Goal: Task Accomplishment & Management: Use online tool/utility

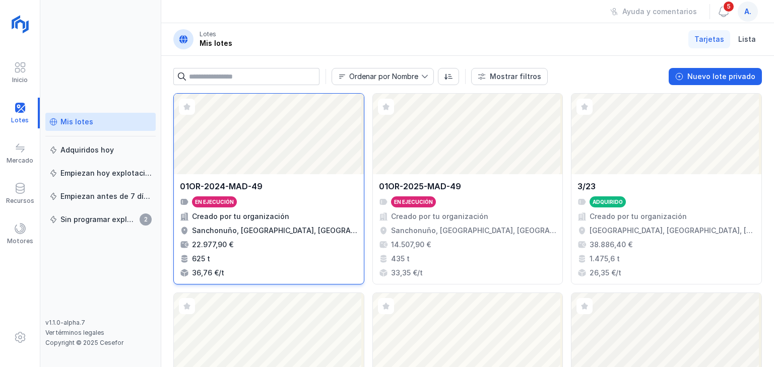
click at [291, 128] on div "Abrir lote" at bounding box center [269, 134] width 190 height 81
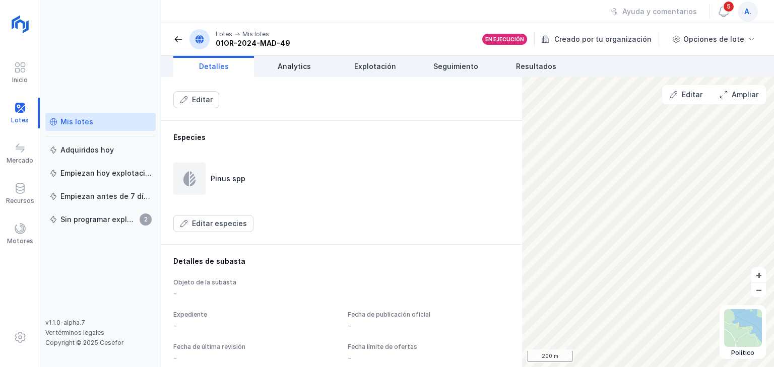
scroll to position [605, 0]
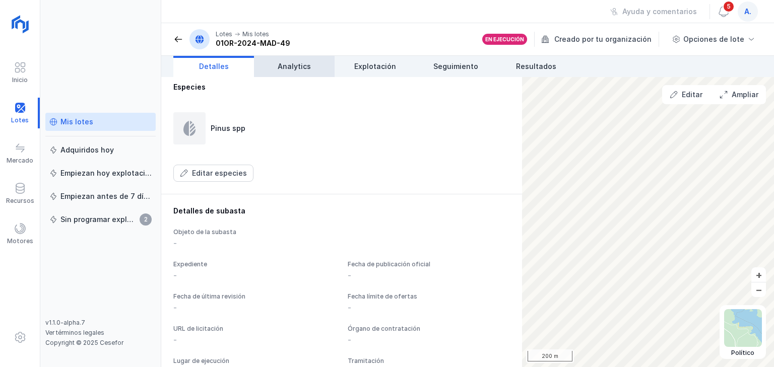
click at [305, 66] on span "Analytics" at bounding box center [294, 66] width 33 height 10
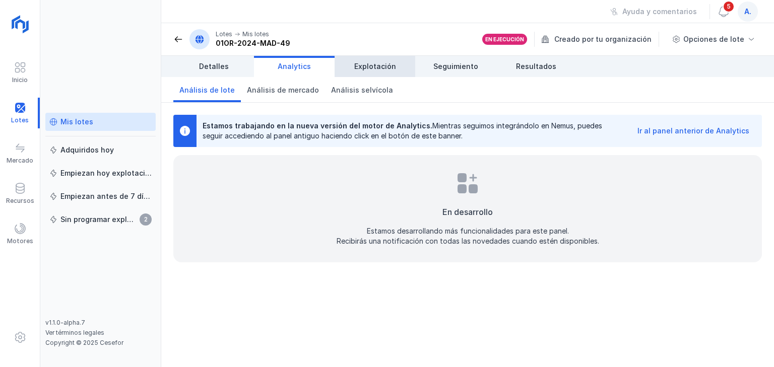
click at [390, 66] on span "Explotación" at bounding box center [375, 66] width 42 height 10
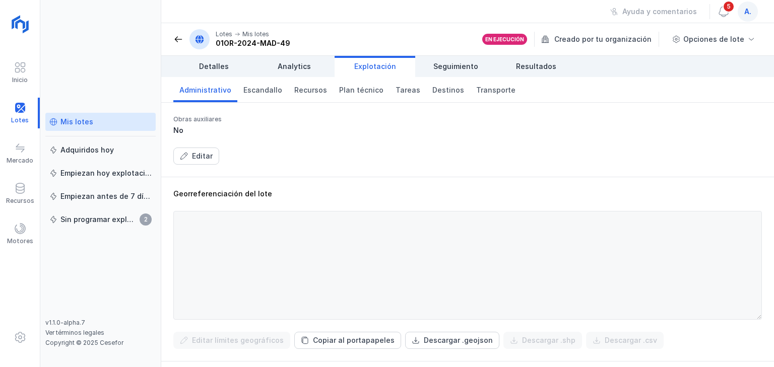
scroll to position [252, 0]
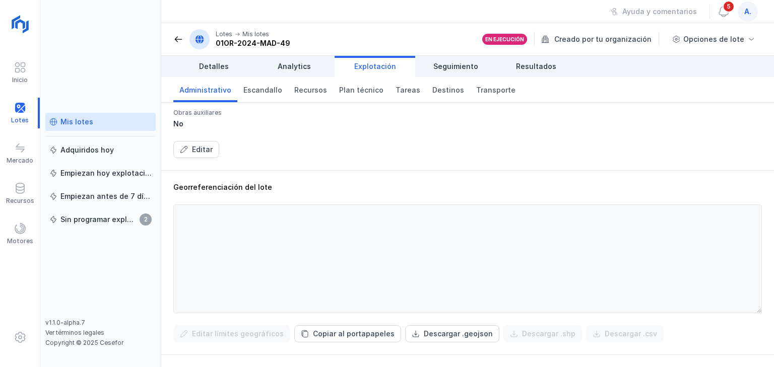
click at [526, 229] on div at bounding box center [467, 259] width 589 height 109
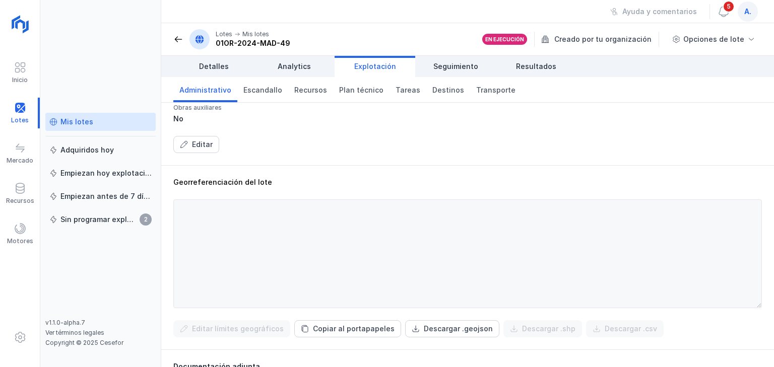
scroll to position [302, 0]
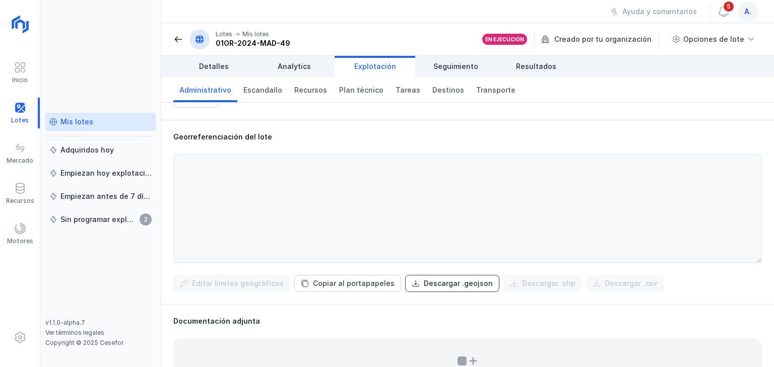
click at [431, 290] on button "Descargar .geojson" at bounding box center [452, 283] width 94 height 17
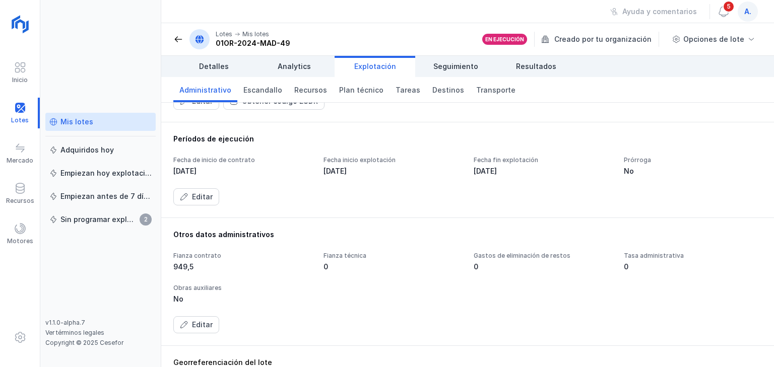
scroll to position [0, 0]
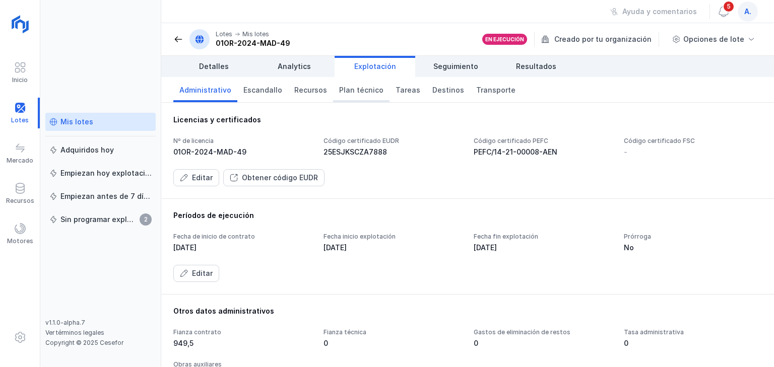
click at [361, 90] on span "Plan técnico" at bounding box center [361, 90] width 44 height 10
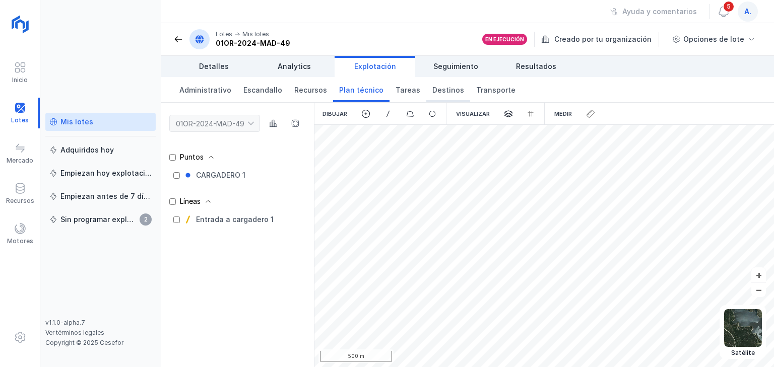
click at [446, 88] on span "Destinos" at bounding box center [448, 90] width 32 height 10
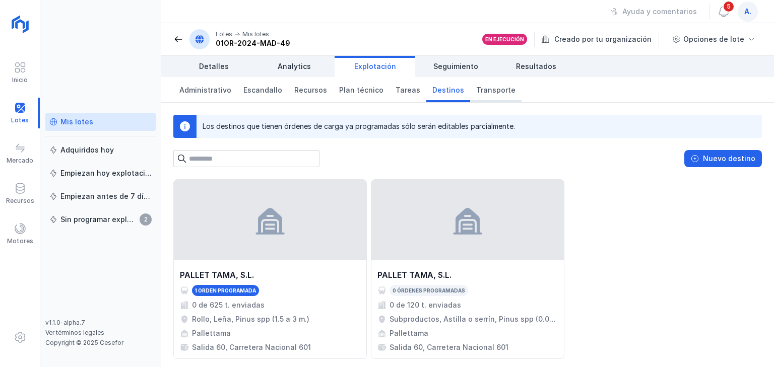
click at [476, 89] on span "Transporte" at bounding box center [495, 90] width 39 height 10
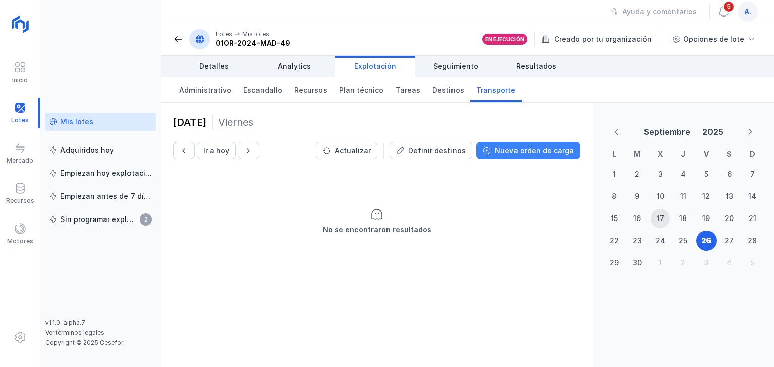
click at [523, 155] on button "Nueva orden de carga" at bounding box center [528, 150] width 104 height 17
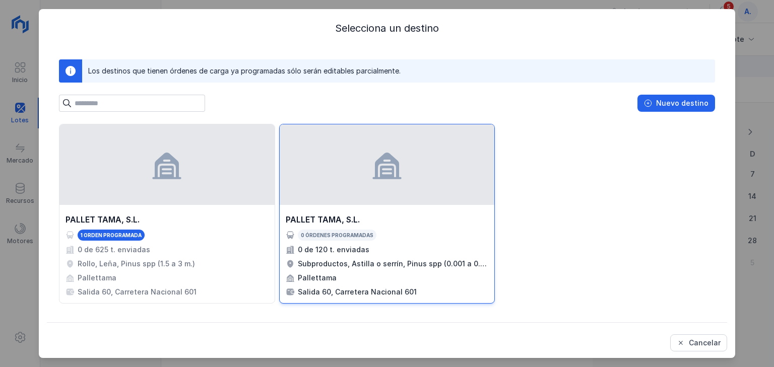
click at [310, 175] on div at bounding box center [387, 165] width 215 height 81
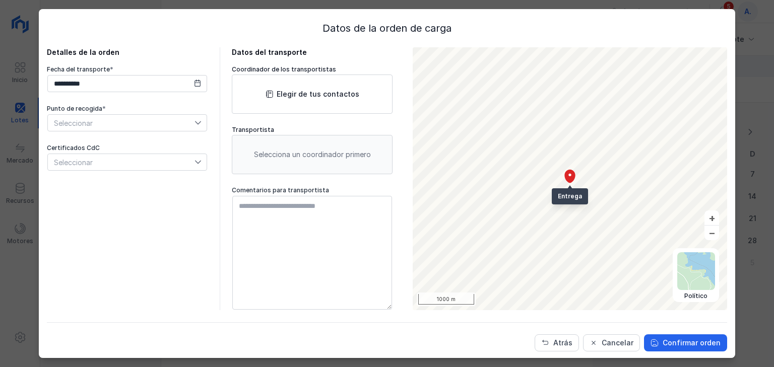
click at [141, 127] on span "Seleccionar" at bounding box center [121, 123] width 147 height 16
click at [97, 142] on span "CARGADERO 1" at bounding box center [77, 141] width 48 height 7
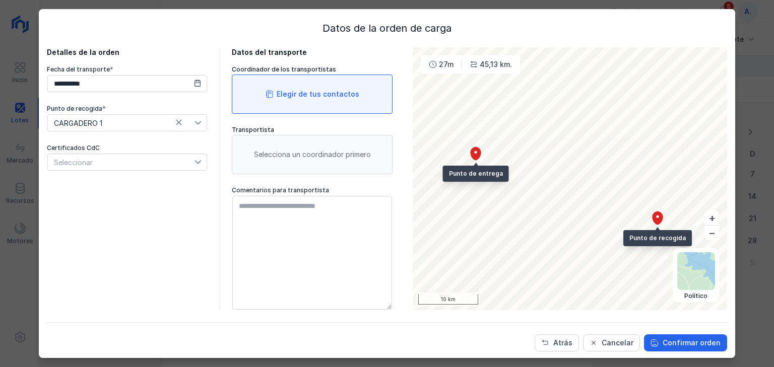
click at [311, 106] on div "Elegir de tus contactos" at bounding box center [312, 94] width 161 height 39
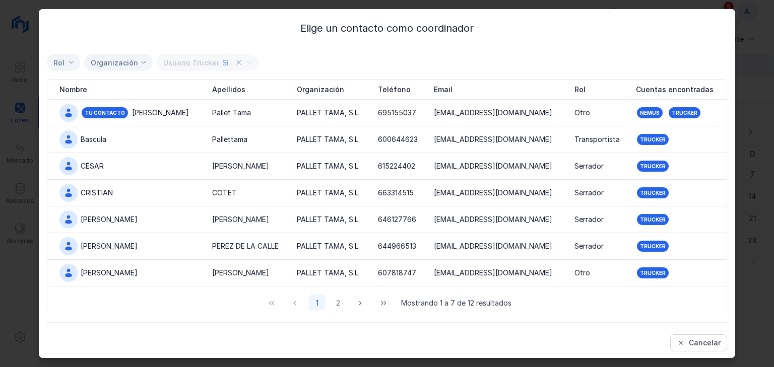
scroll to position [27, 0]
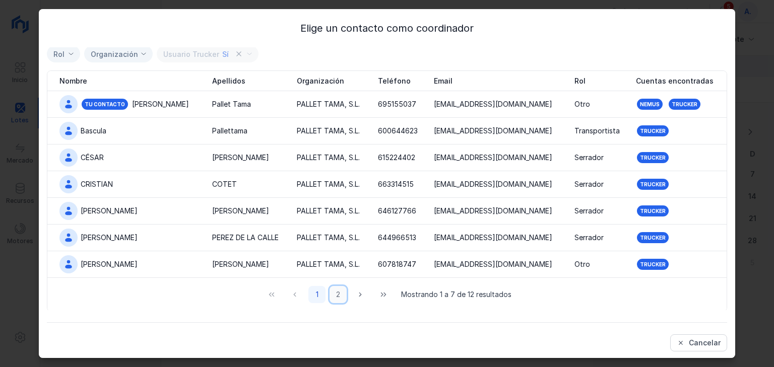
click at [333, 295] on button "2" at bounding box center [338, 294] width 17 height 17
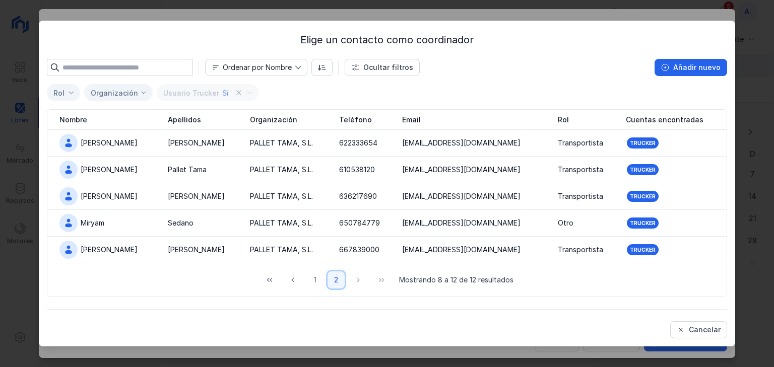
scroll to position [0, 0]
click at [96, 171] on div "[PERSON_NAME]" at bounding box center [109, 170] width 57 height 10
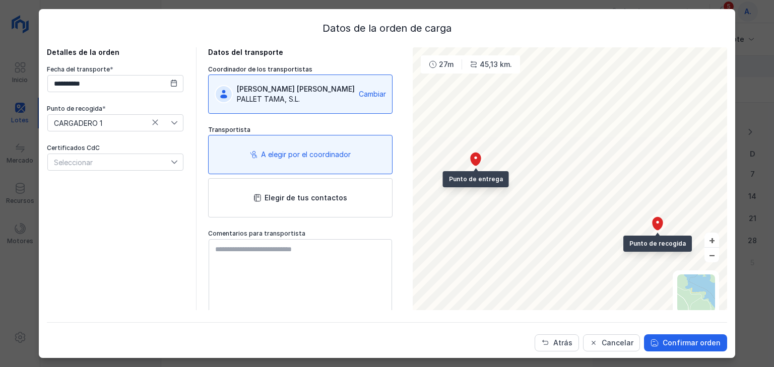
click at [298, 159] on div "A elegir por el coordinador" at bounding box center [306, 155] width 90 height 10
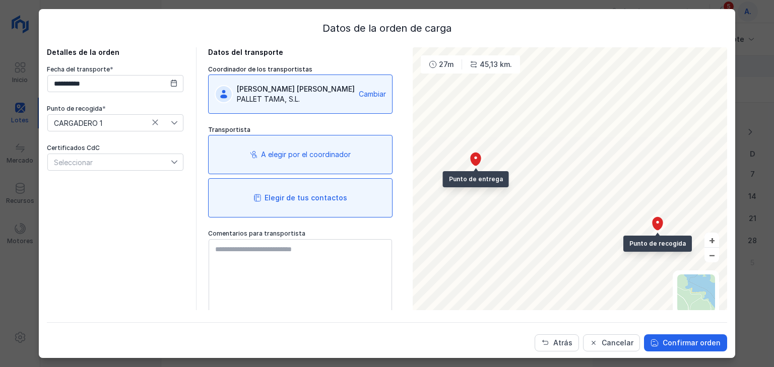
click at [300, 199] on div "Elegir de tus contactos" at bounding box center [306, 198] width 83 height 10
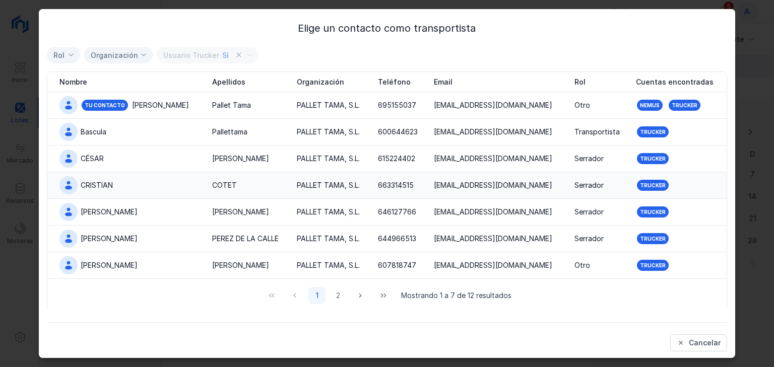
scroll to position [27, 0]
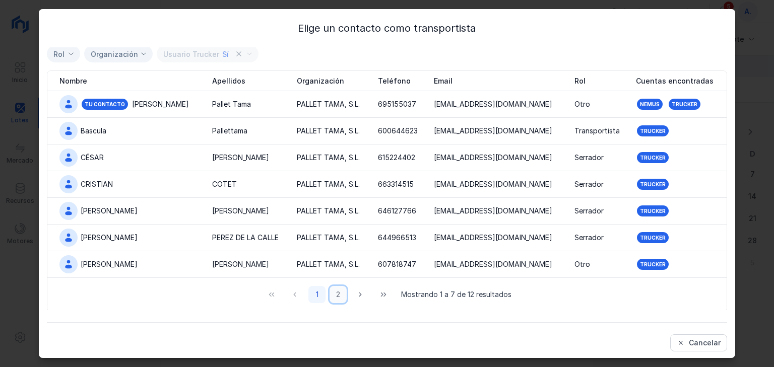
click at [334, 295] on button "2" at bounding box center [338, 294] width 17 height 17
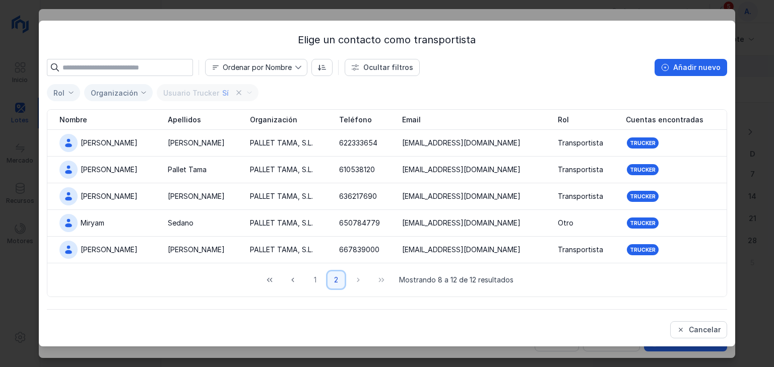
scroll to position [0, 0]
click at [318, 278] on button "1" at bounding box center [314, 280] width 17 height 17
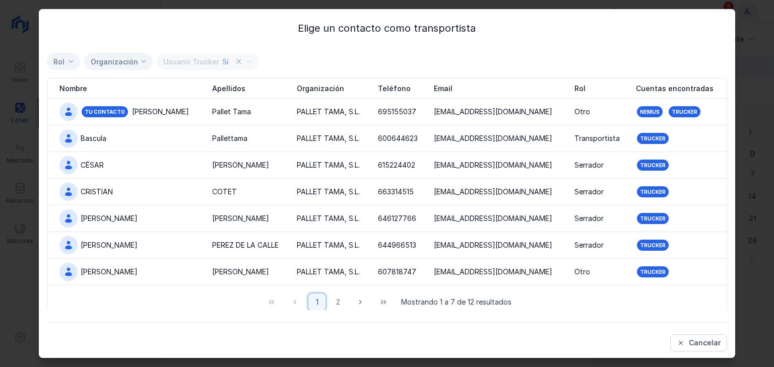
scroll to position [27, 0]
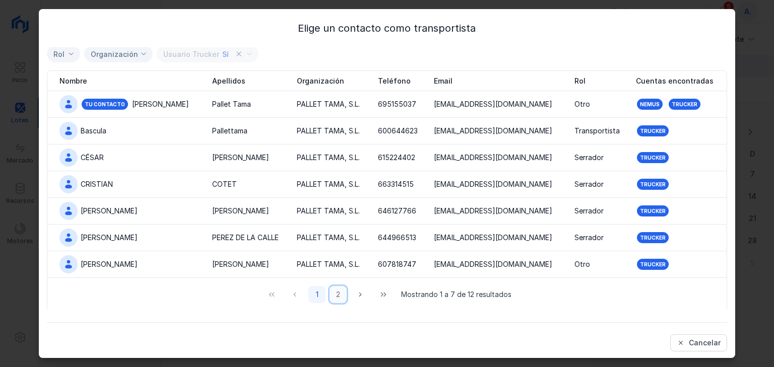
click at [339, 297] on button "2" at bounding box center [338, 294] width 17 height 17
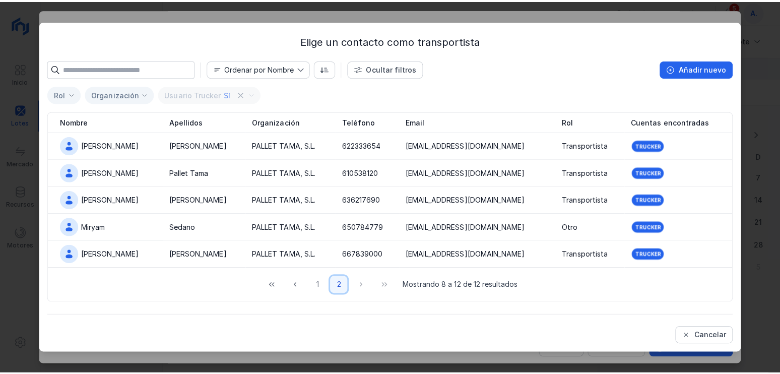
scroll to position [0, 0]
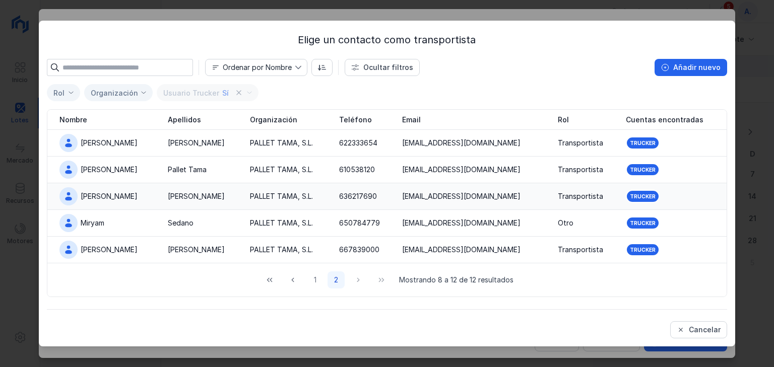
click at [99, 196] on div "[PERSON_NAME]" at bounding box center [109, 197] width 57 height 10
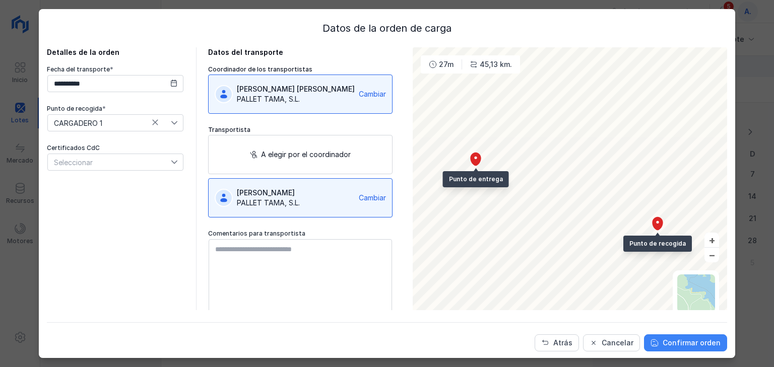
click at [694, 342] on div "Confirmar orden" at bounding box center [692, 343] width 58 height 10
